Goal: Task Accomplishment & Management: Manage account settings

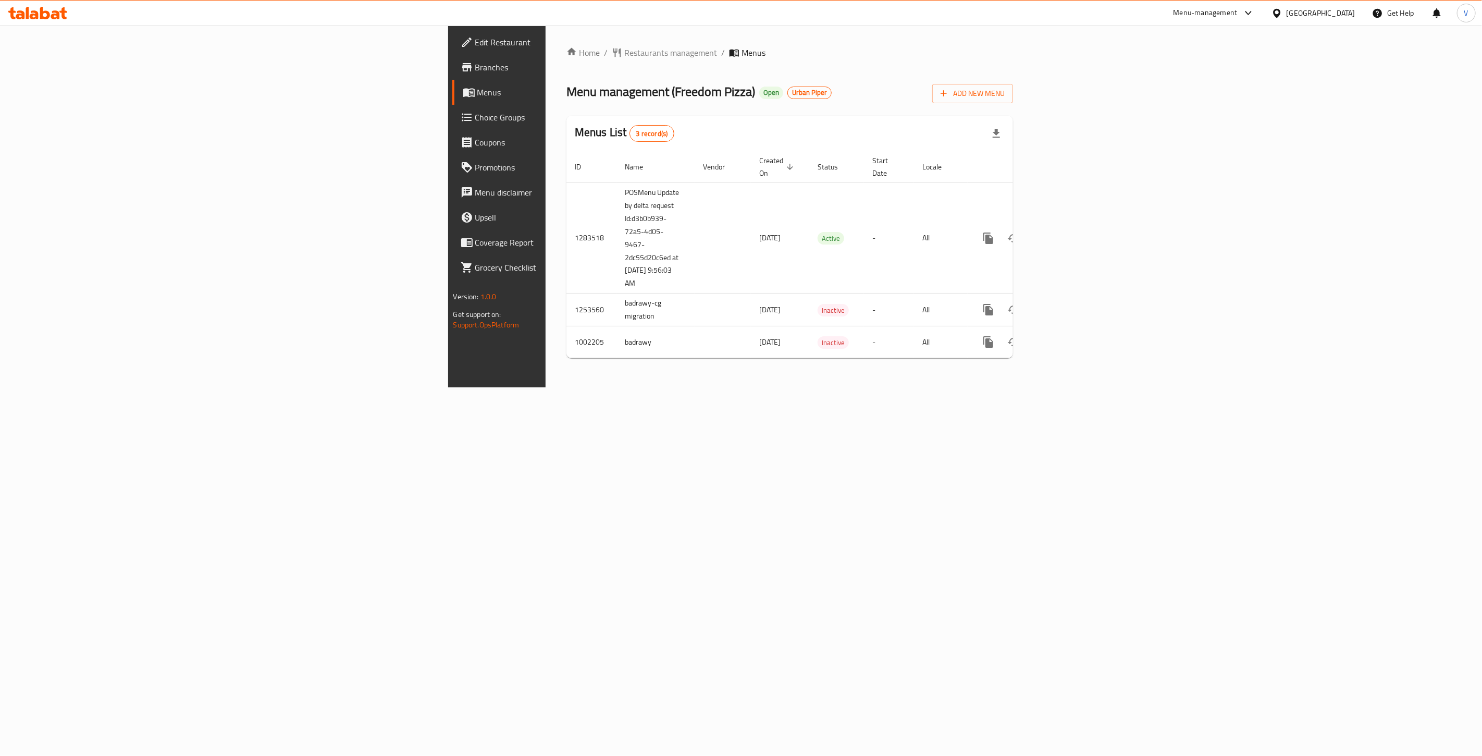
click at [475, 68] on span "Branches" at bounding box center [581, 67] width 212 height 13
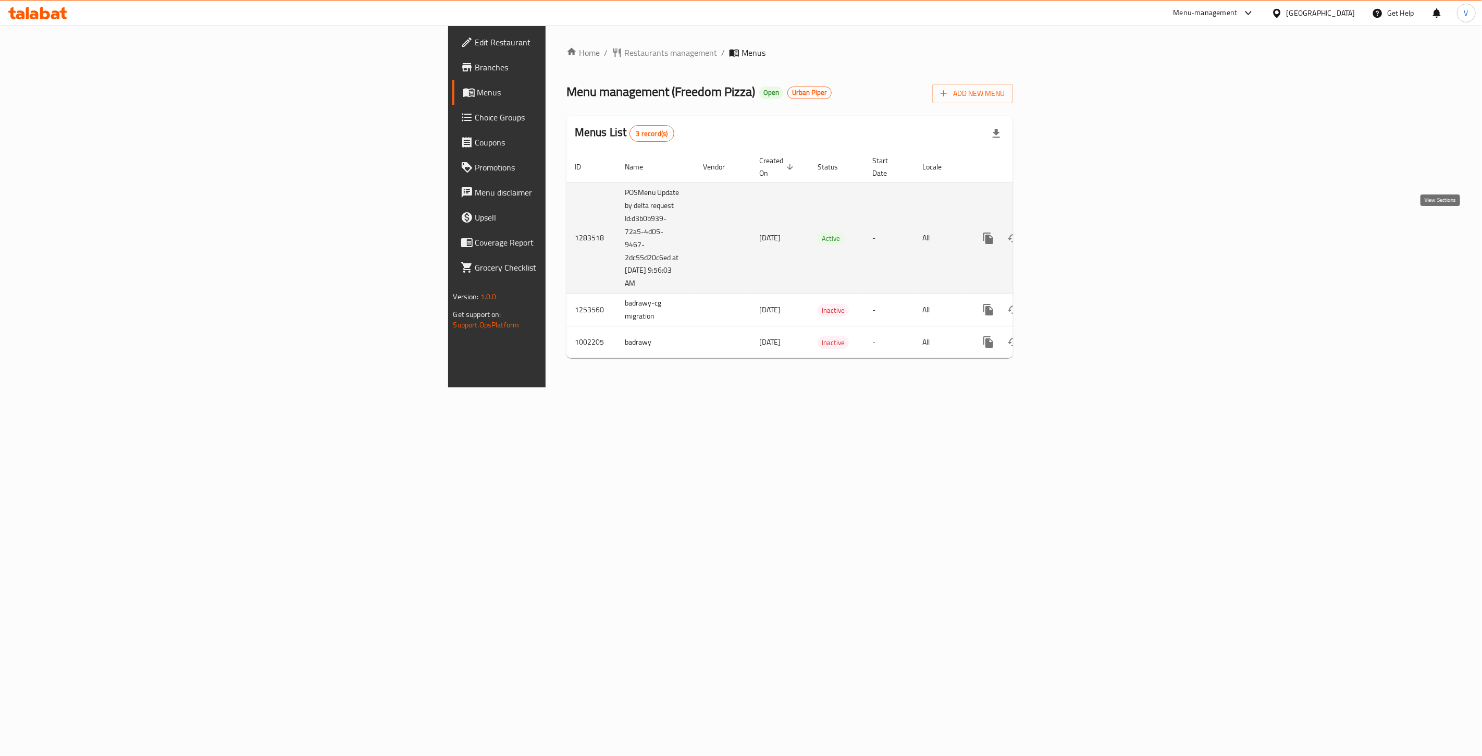
click at [1070, 232] on icon "enhanced table" at bounding box center [1063, 238] width 13 height 13
